Goal: Task Accomplishment & Management: Manage account settings

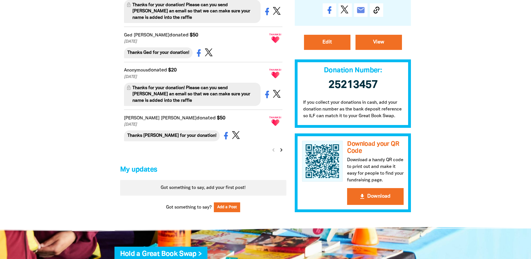
scroll to position [504, 0]
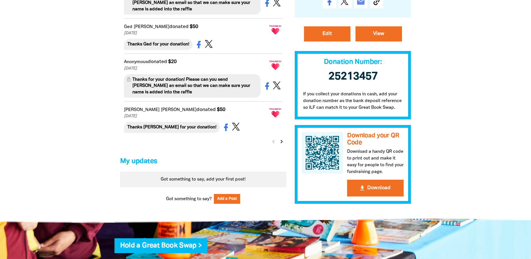
click at [282, 145] on icon "chevron_right" at bounding box center [281, 141] width 7 height 7
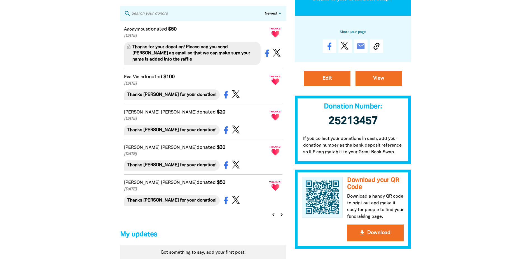
scroll to position [396, 0]
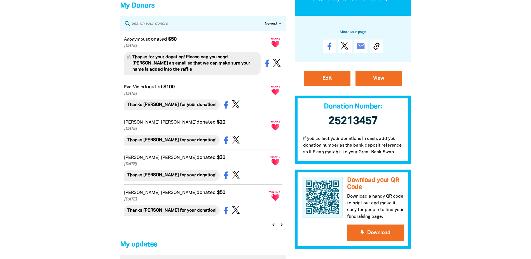
click at [283, 228] on icon "chevron_right" at bounding box center [281, 224] width 7 height 7
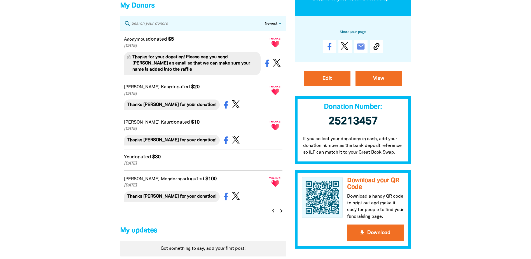
click at [273, 214] on icon "chevron_left" at bounding box center [273, 210] width 7 height 7
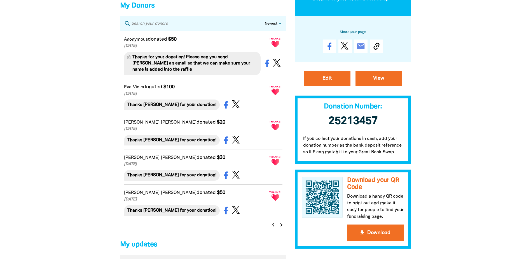
click at [273, 228] on icon "chevron_left" at bounding box center [273, 224] width 7 height 7
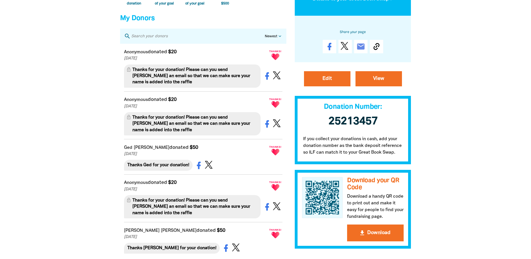
scroll to position [443, 0]
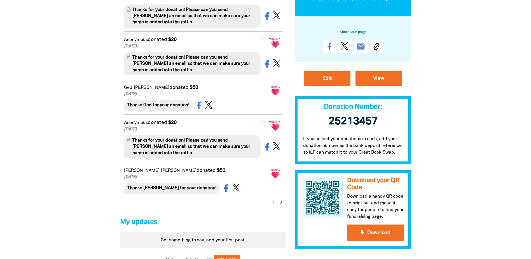
click at [273, 208] on div "chevron_left chevron_right" at bounding box center [278, 203] width 18 height 12
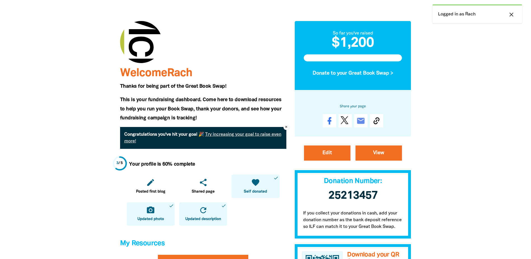
scroll to position [23, 0]
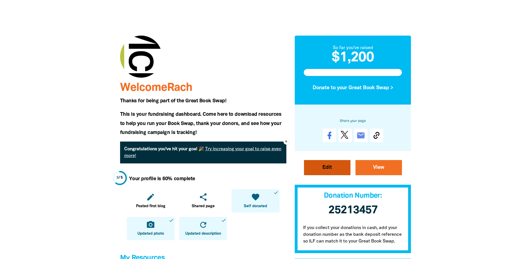
click at [336, 170] on link "Edit" at bounding box center [327, 167] width 46 height 15
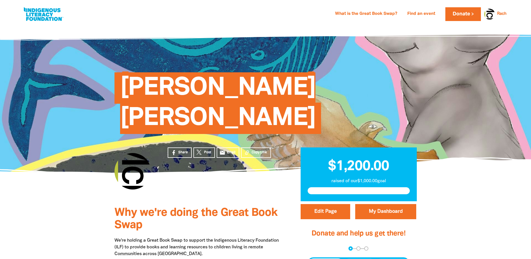
select select "Yes"
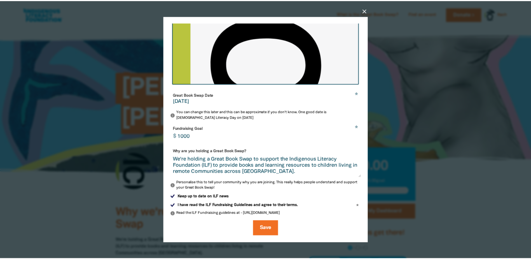
scroll to position [132, 0]
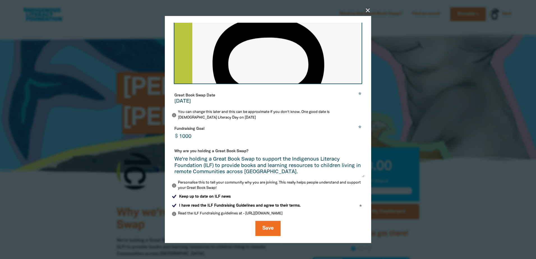
click at [196, 136] on input "1000" at bounding box center [270, 133] width 188 height 18
type input "1500"
click at [272, 230] on button "Save" at bounding box center [267, 228] width 25 height 15
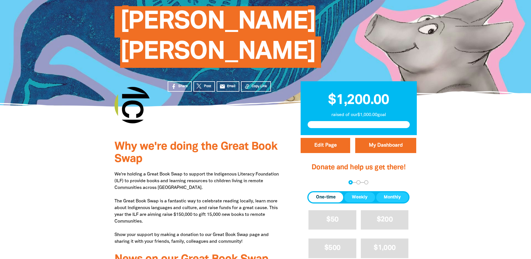
scroll to position [56, 0]
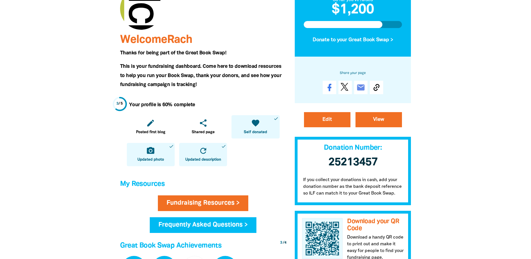
scroll to position [84, 0]
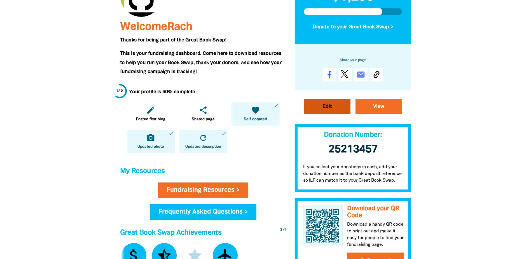
click at [330, 103] on link "Edit" at bounding box center [327, 106] width 46 height 15
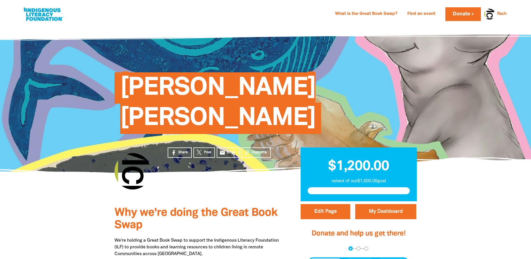
select select "Yes"
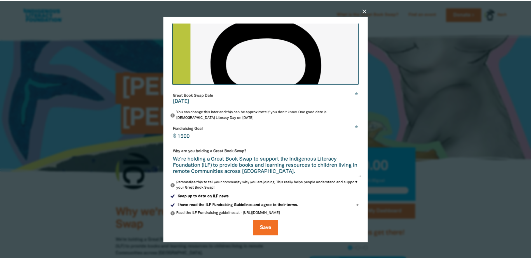
scroll to position [132, 0]
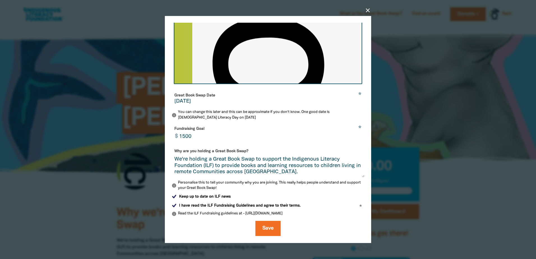
click at [365, 11] on icon "close" at bounding box center [367, 10] width 7 height 7
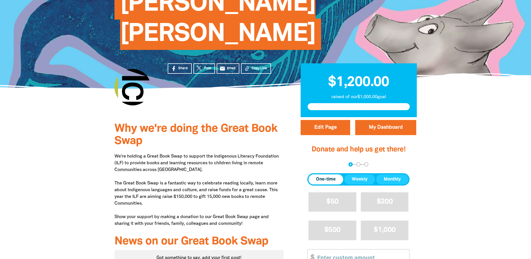
scroll to position [0, 0]
